Goal: Information Seeking & Learning: Learn about a topic

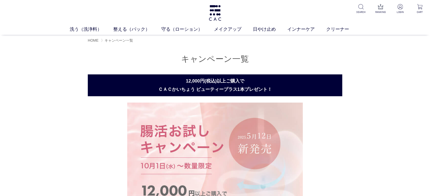
click at [180, 40] on link "保湿化粧水" at bounding box center [182, 39] width 18 height 4
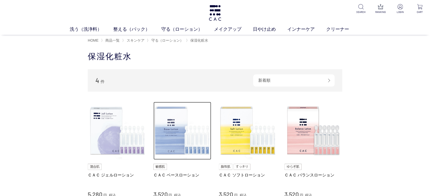
click at [195, 113] on img at bounding box center [182, 131] width 58 height 58
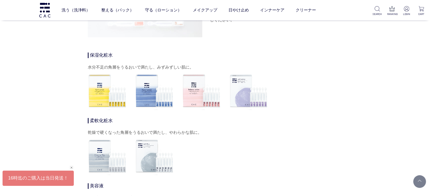
scroll to position [1666, 0]
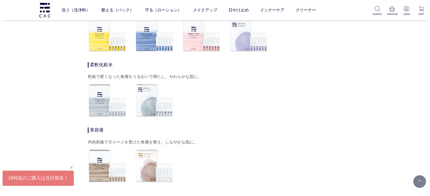
click at [96, 171] on img at bounding box center [107, 165] width 39 height 39
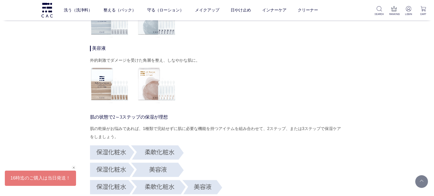
scroll to position [1751, 0]
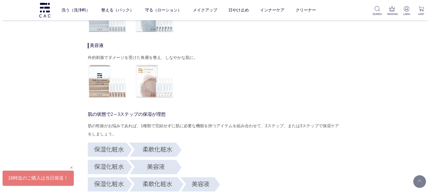
click at [154, 91] on img at bounding box center [154, 81] width 39 height 39
click at [205, 21] on link "美容液" at bounding box center [205, 22] width 11 height 4
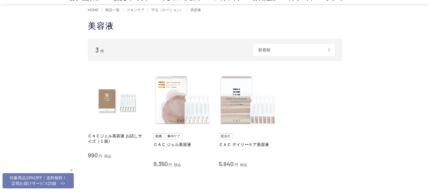
scroll to position [56, 0]
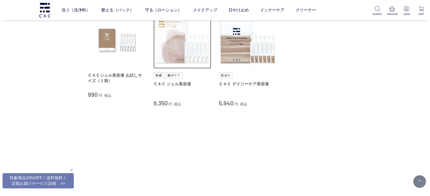
click at [166, 38] on img at bounding box center [182, 40] width 58 height 58
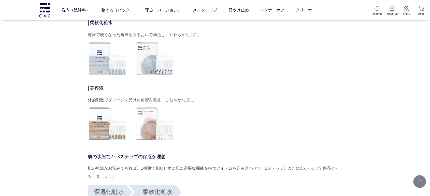
scroll to position [1949, 0]
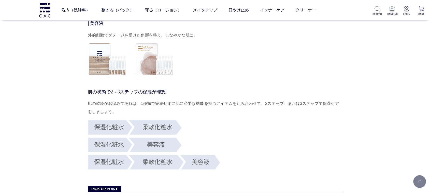
click at [88, 114] on div "こんな方におすすめ 乾燥やゆらぎ *1 、エイジング *2 が気になる肌へ。 肌悩みの原因の多くは角層の乱れによるもの。 肌がダメージを蓄積する前に、バリア機…" at bounding box center [215, 59] width 254 height 3393
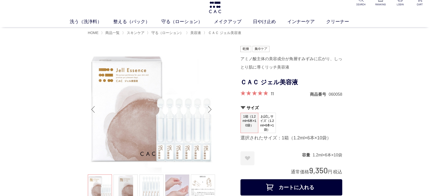
scroll to position [0, 0]
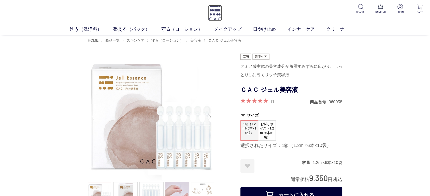
click at [213, 11] on img at bounding box center [215, 13] width 14 height 16
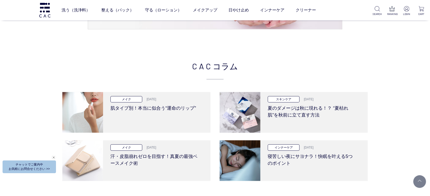
scroll to position [988, 0]
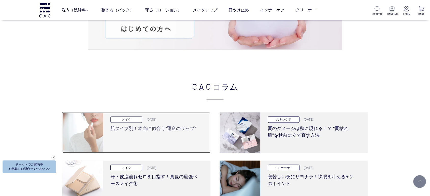
click at [189, 130] on h3 "肌タイプ別！本当に似合う“運命のリップ”" at bounding box center [154, 127] width 89 height 9
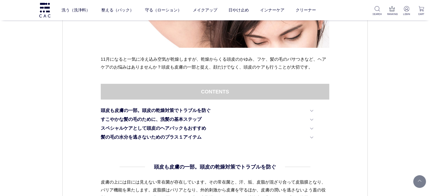
scroll to position [169, 0]
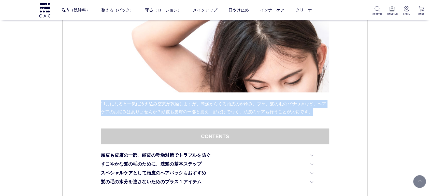
drag, startPoint x: 98, startPoint y: 101, endPoint x: 329, endPoint y: 117, distance: 231.9
click at [111, 113] on p "11月になると一気に冷え込み空気が乾燥しますが、乾燥からくる頭皮のかゆみ、フケ、髪の毛のパサつきなど、ヘアケアのお悩みはありませんか？頭皮も皮膚の一部と捉え、…" at bounding box center [215, 108] width 229 height 16
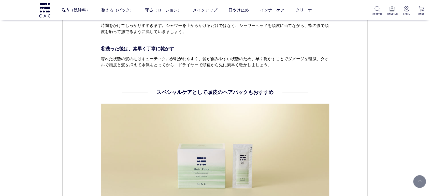
scroll to position [649, 0]
